Goal: Find specific page/section: Find specific page/section

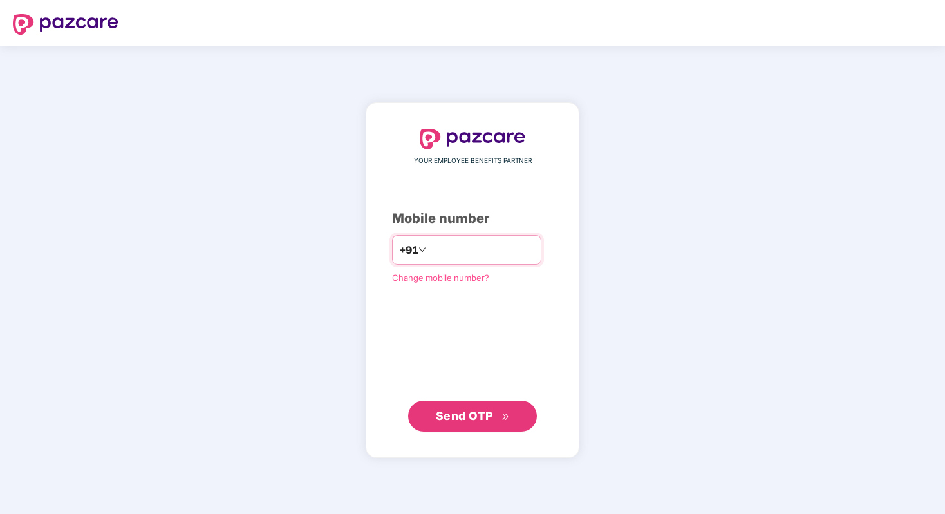
click at [465, 251] on input "number" at bounding box center [482, 249] width 106 height 21
type input "**********"
click at [468, 413] on span "Send OTP" at bounding box center [464, 415] width 57 height 14
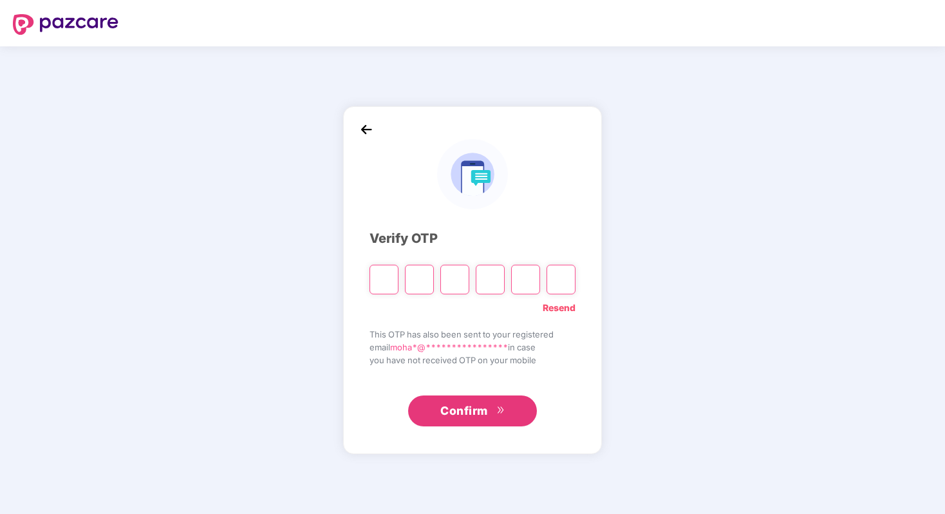
paste input "*"
type input "*"
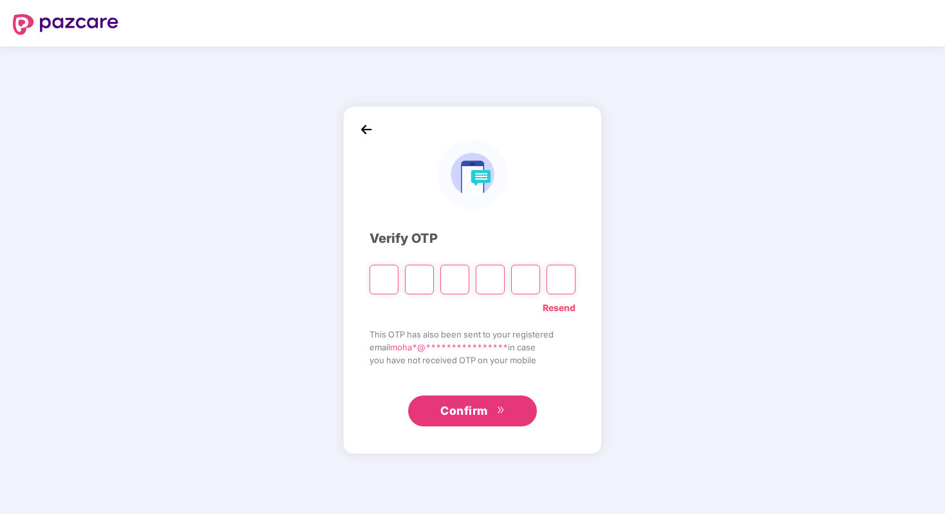
type input "*"
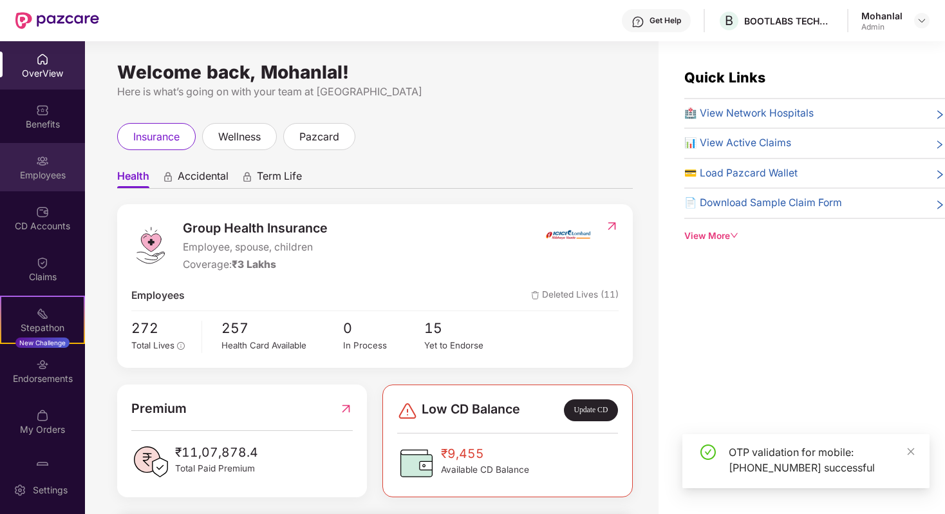
click at [41, 174] on div "Employees" at bounding box center [42, 175] width 85 height 13
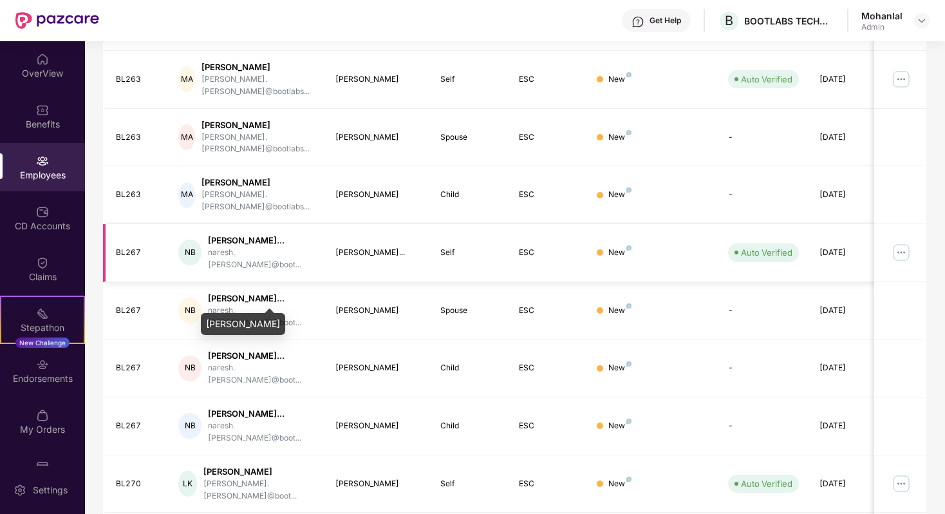
scroll to position [277, 0]
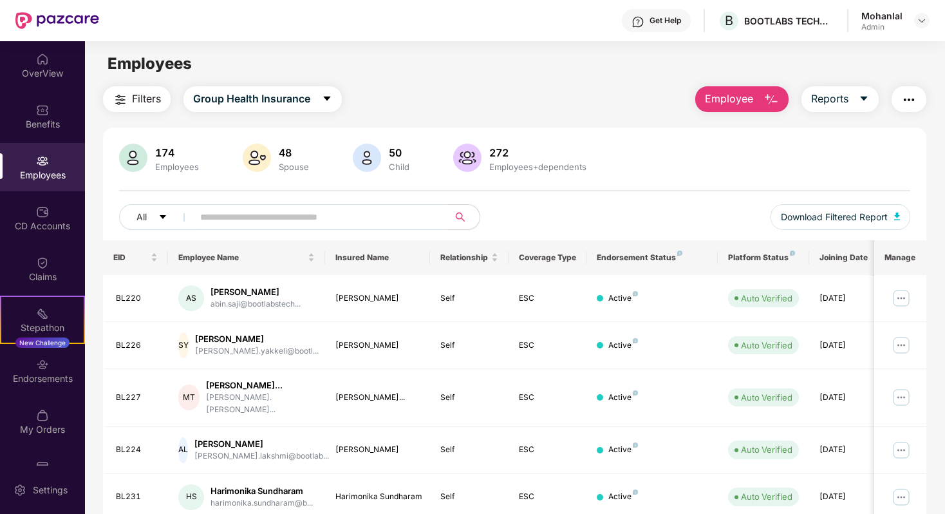
scroll to position [288, 0]
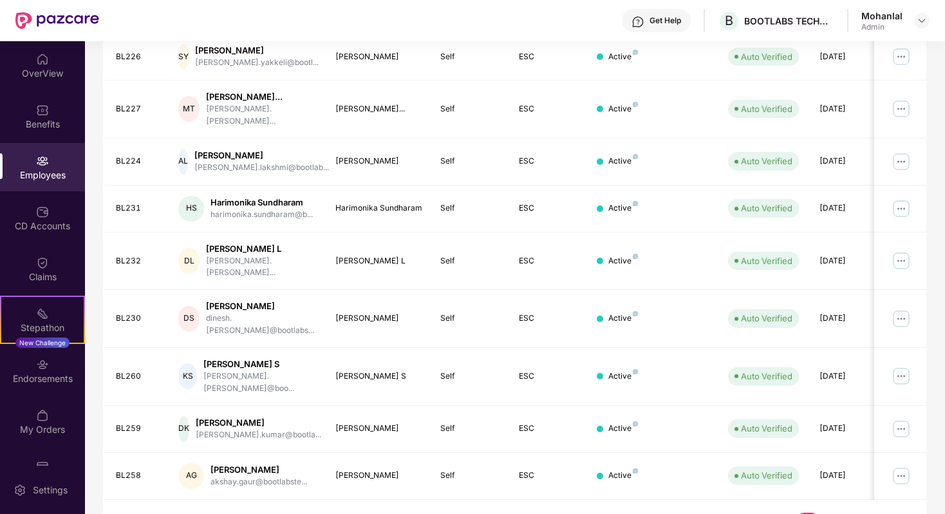
click at [830, 512] on link "4" at bounding box center [828, 521] width 21 height 19
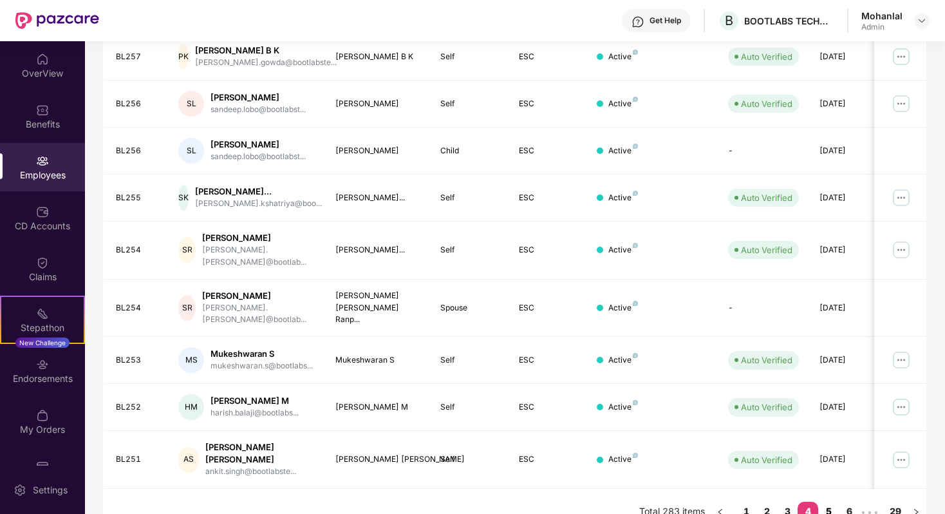
click at [828, 501] on link "5" at bounding box center [828, 510] width 21 height 19
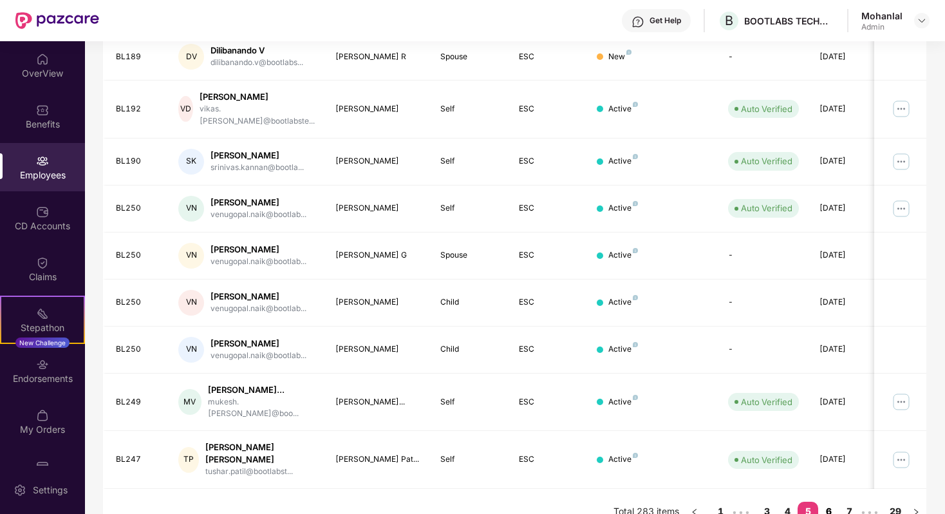
click at [828, 501] on link "6" at bounding box center [828, 510] width 21 height 19
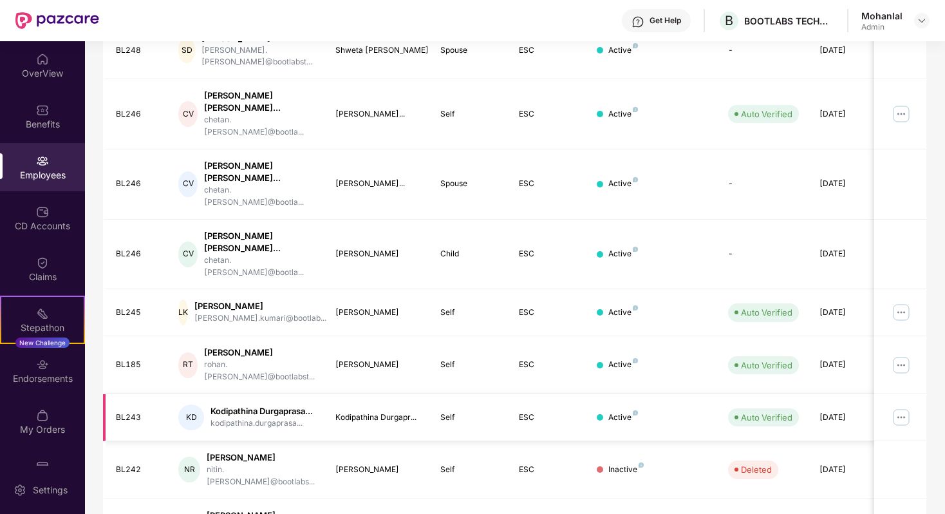
scroll to position [320, 0]
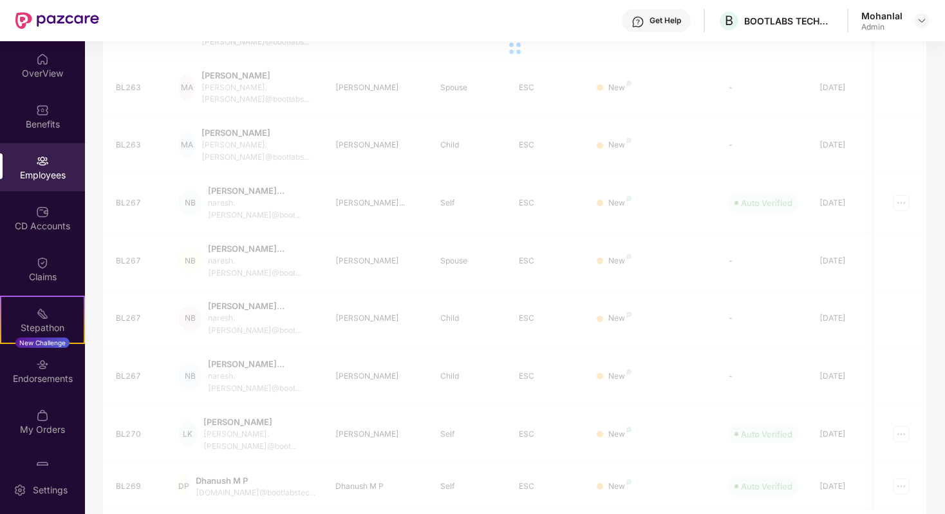
scroll to position [277, 0]
